Goal: Register for event/course

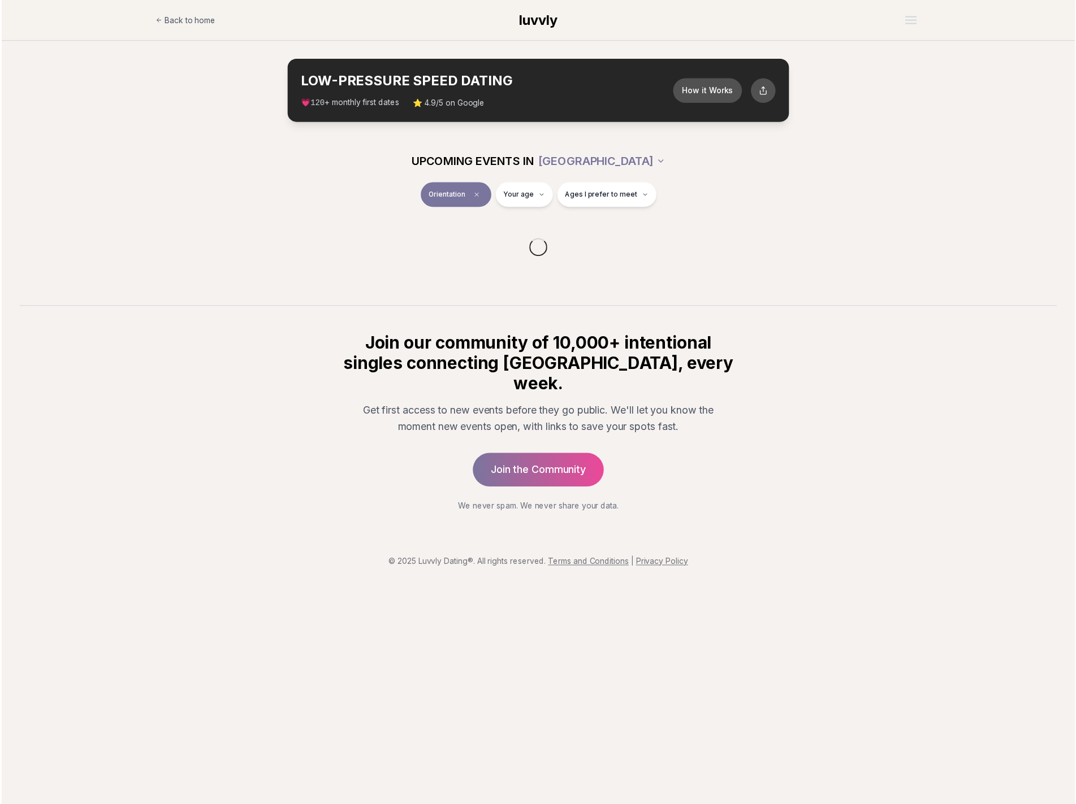
scroll to position [113, 0]
